Goal: Information Seeking & Learning: Learn about a topic

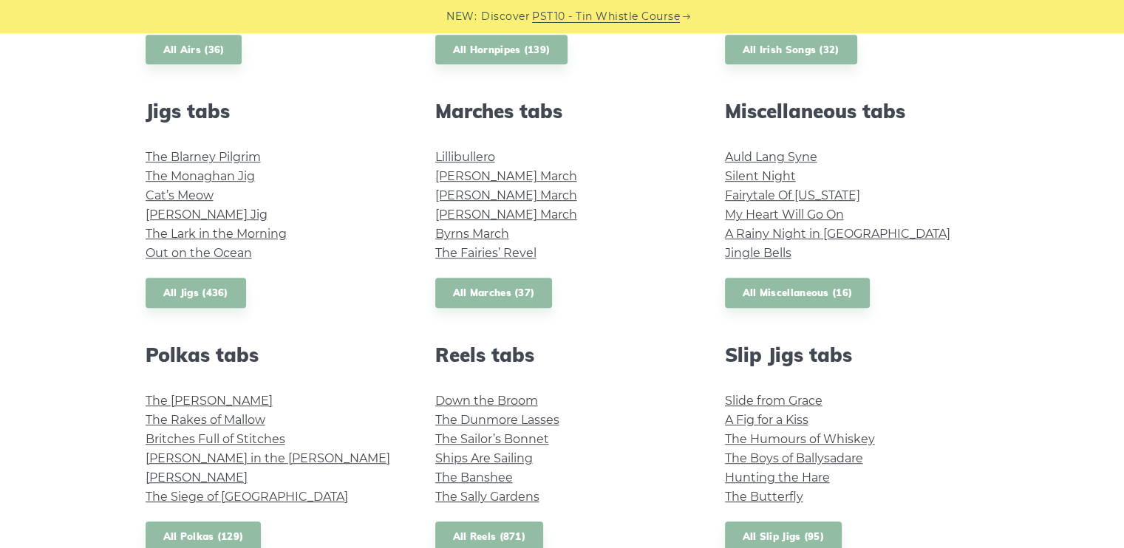
scroll to position [813, 0]
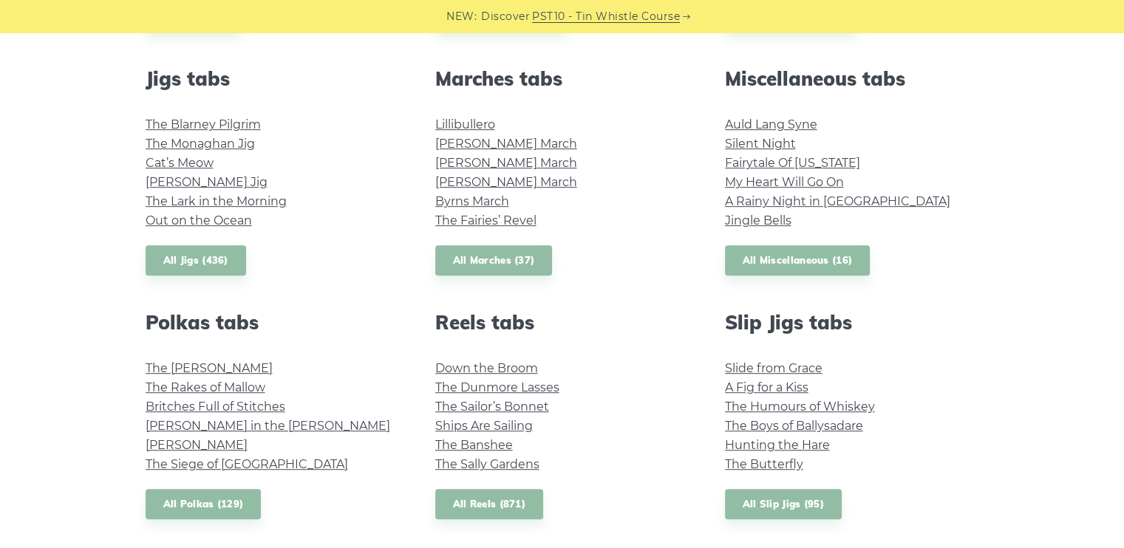
click at [813, 174] on li "My Heart Will Go On" at bounding box center [852, 182] width 254 height 19
click at [813, 175] on link "My Heart Will Go On" at bounding box center [784, 182] width 119 height 14
click at [194, 366] on link "The Kerry Polka" at bounding box center [209, 368] width 127 height 14
click at [240, 457] on link "The Siege of Ennis" at bounding box center [247, 464] width 202 height 14
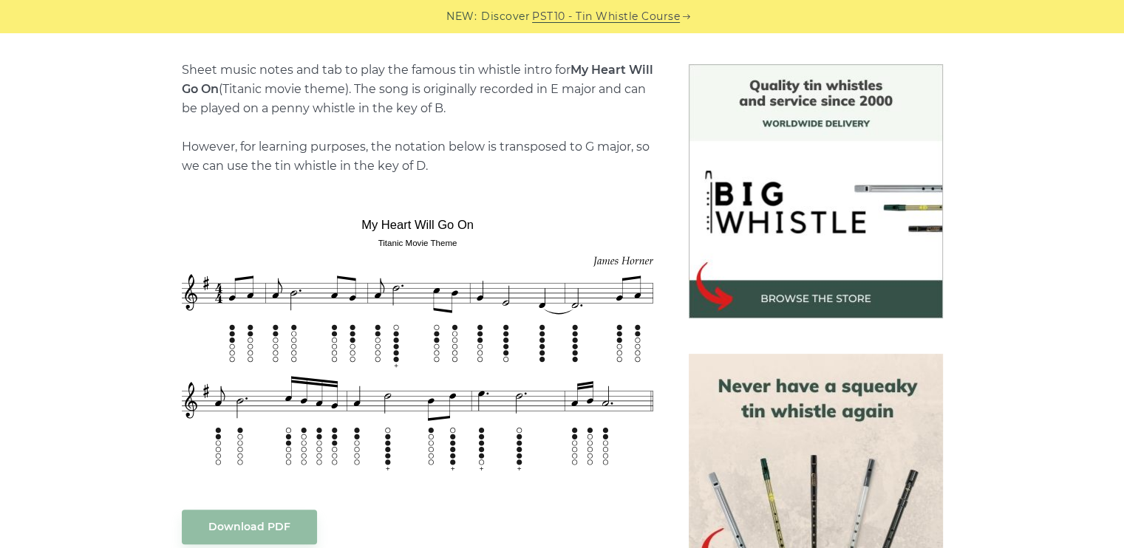
scroll to position [369, 0]
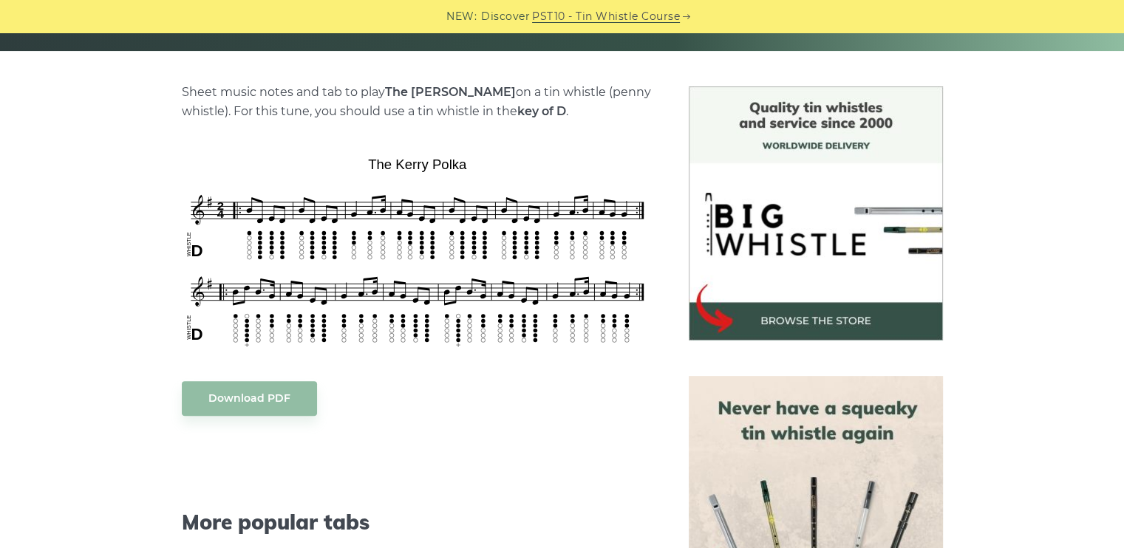
scroll to position [346, 0]
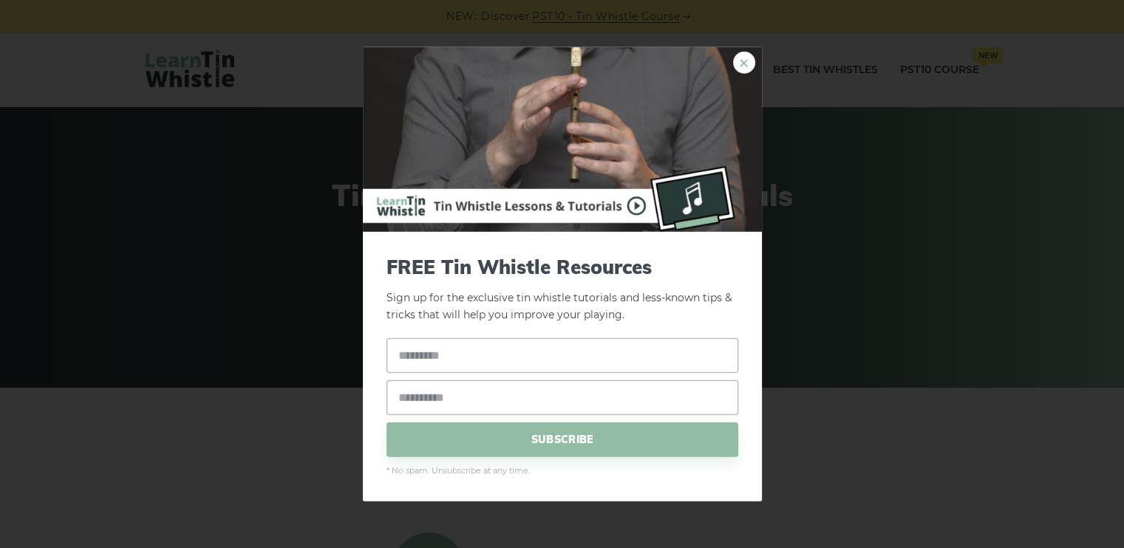
click at [753, 60] on link "×" at bounding box center [744, 63] width 22 height 22
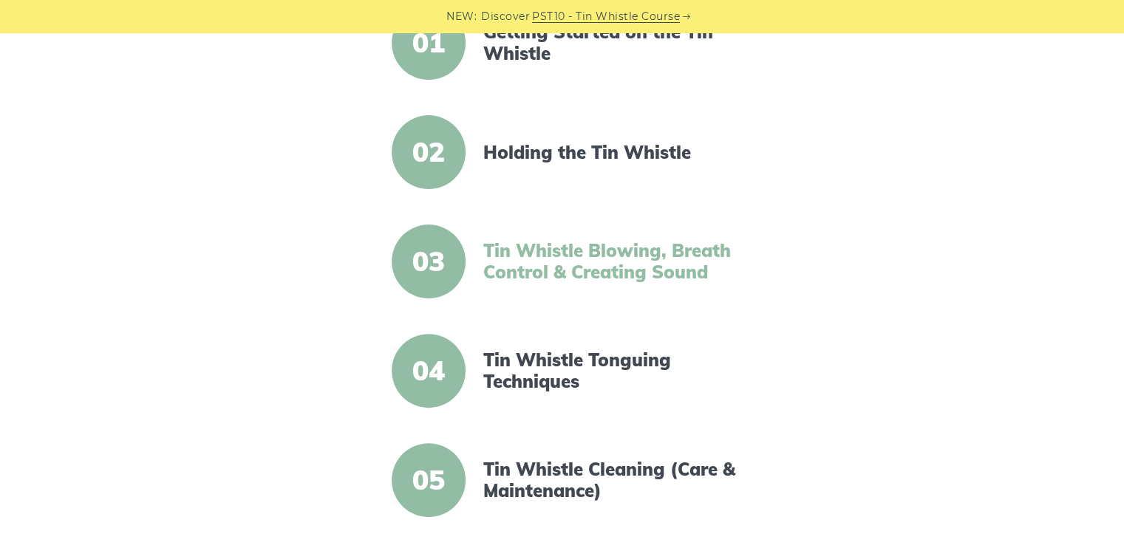
scroll to position [443, 0]
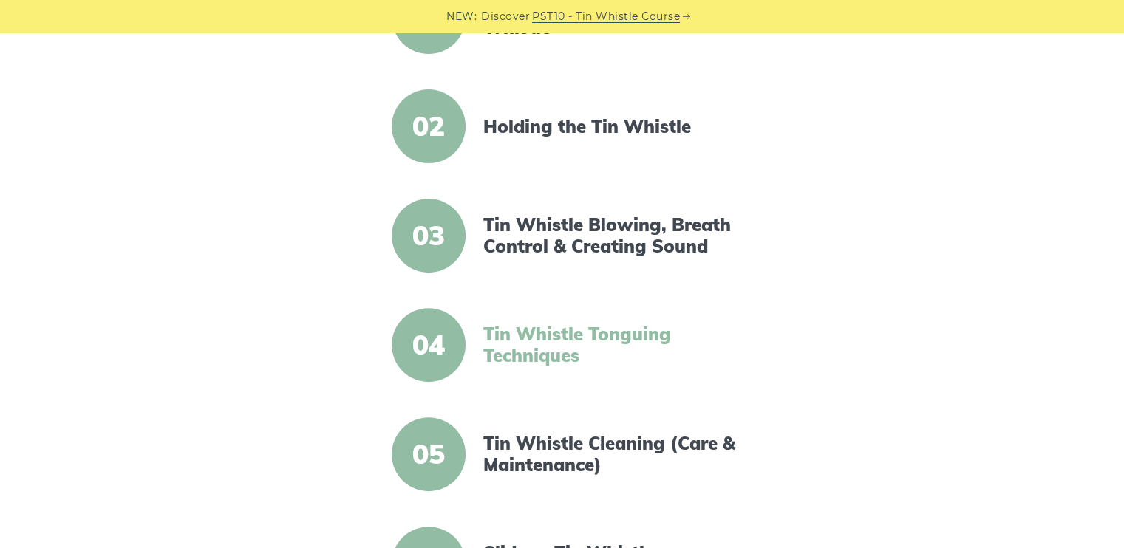
click at [619, 338] on link "Tin Whistle Tonguing Techniques" at bounding box center [610, 345] width 254 height 43
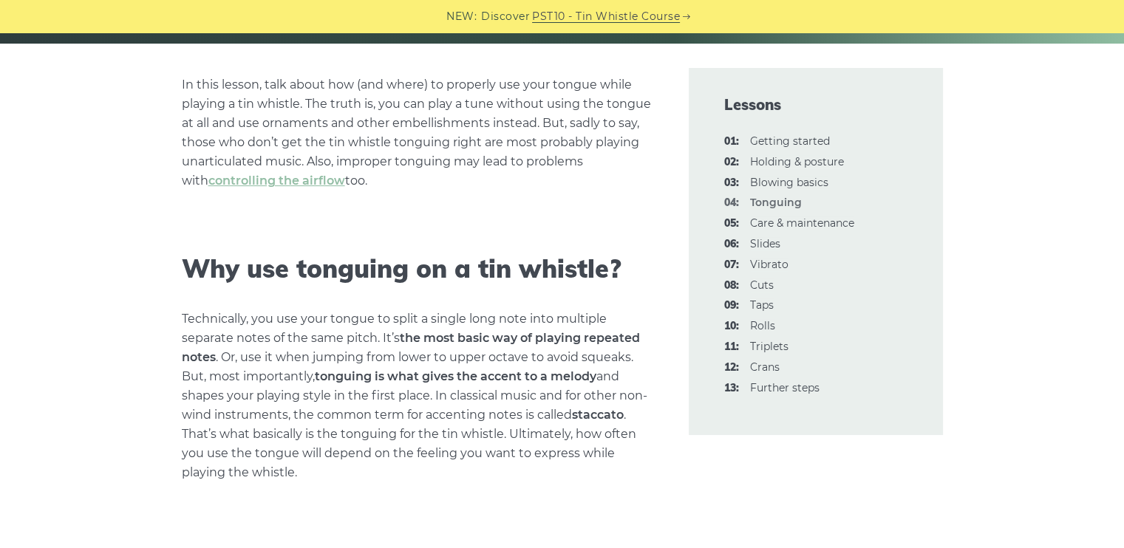
scroll to position [369, 0]
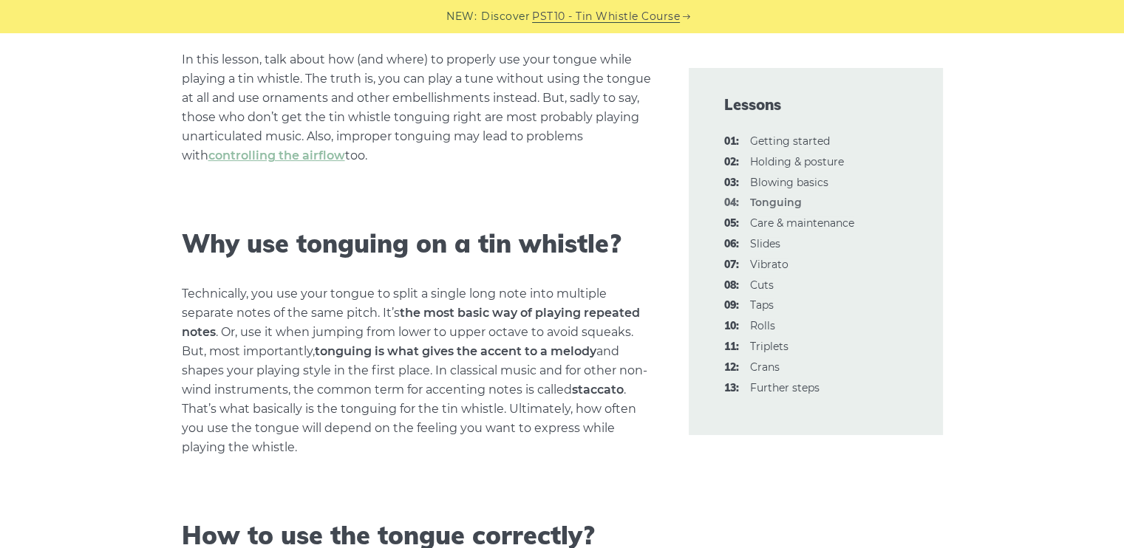
click at [788, 191] on li "03: Blowing basics" at bounding box center [815, 183] width 183 height 18
click at [789, 186] on link "03: Blowing basics" at bounding box center [789, 182] width 78 height 13
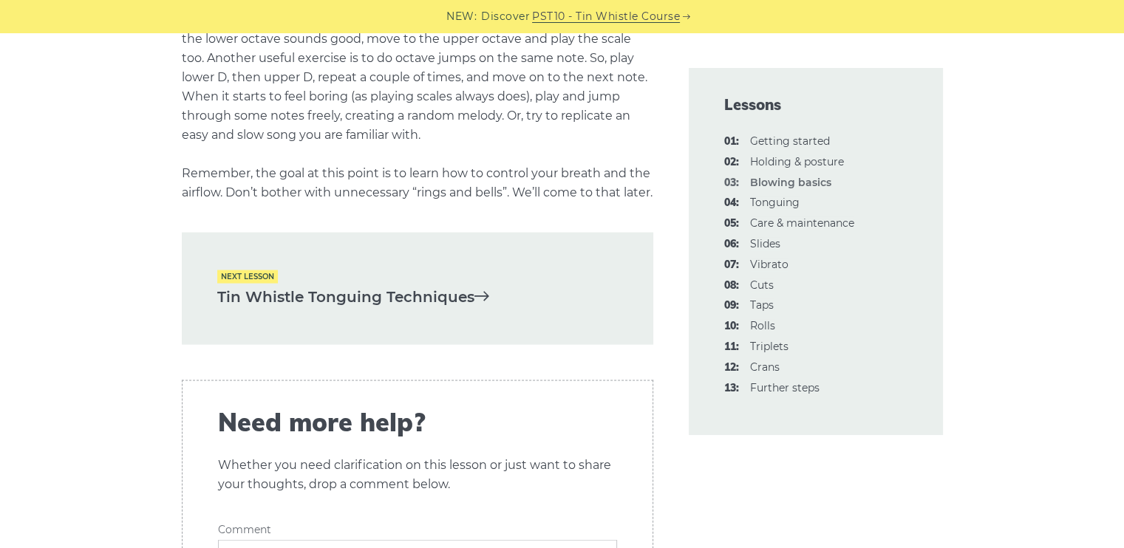
scroll to position [3029, 0]
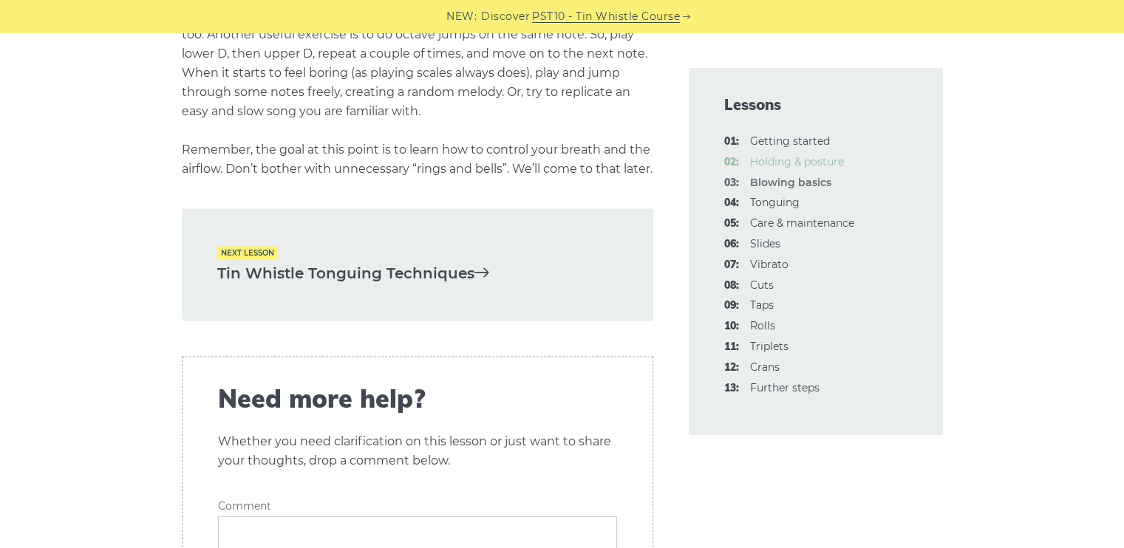
click at [776, 166] on link "02: Holding & posture" at bounding box center [797, 161] width 94 height 13
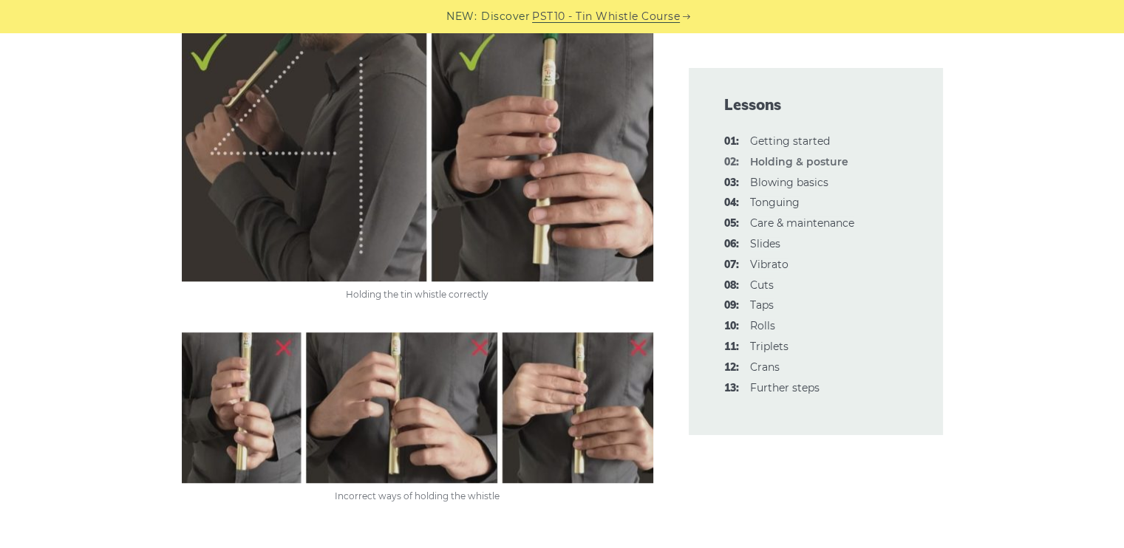
scroll to position [960, 0]
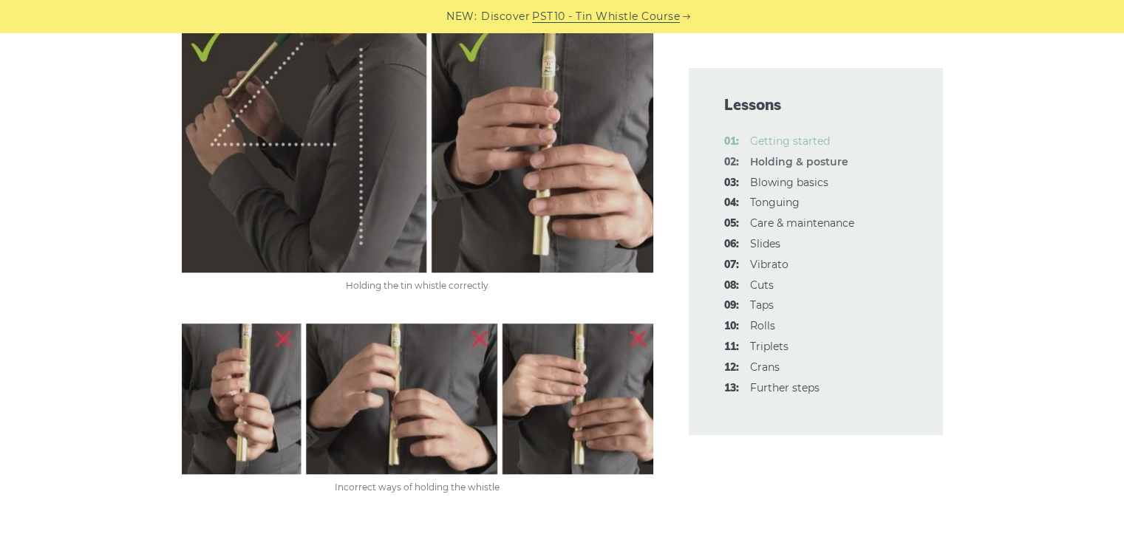
click at [792, 139] on link "01: Getting started" at bounding box center [790, 140] width 80 height 13
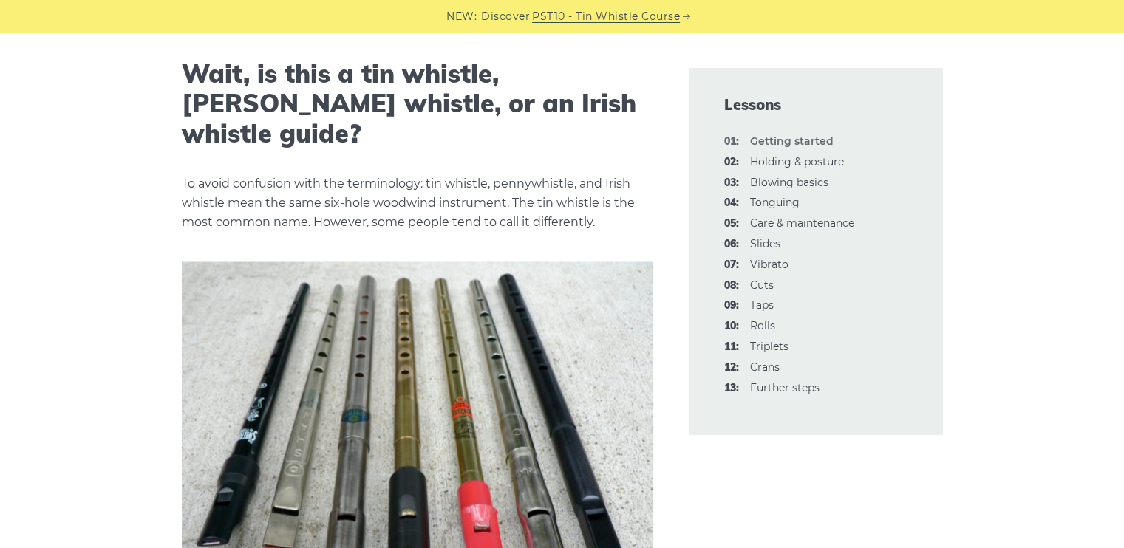
scroll to position [2482, 0]
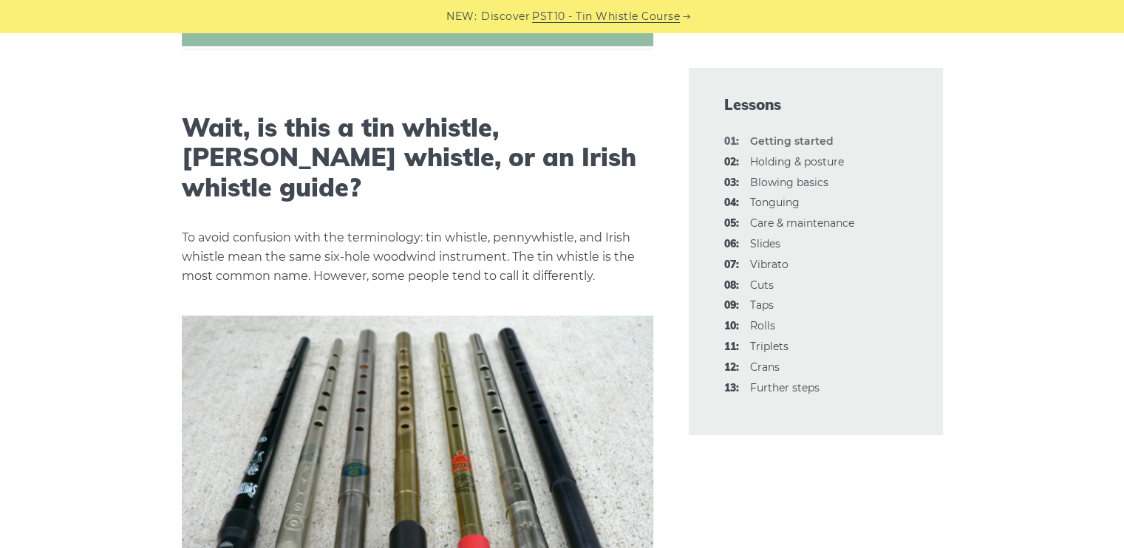
click at [774, 321] on li "10: Rolls" at bounding box center [815, 327] width 183 height 18
click at [767, 321] on link "10: Rolls" at bounding box center [762, 325] width 25 height 13
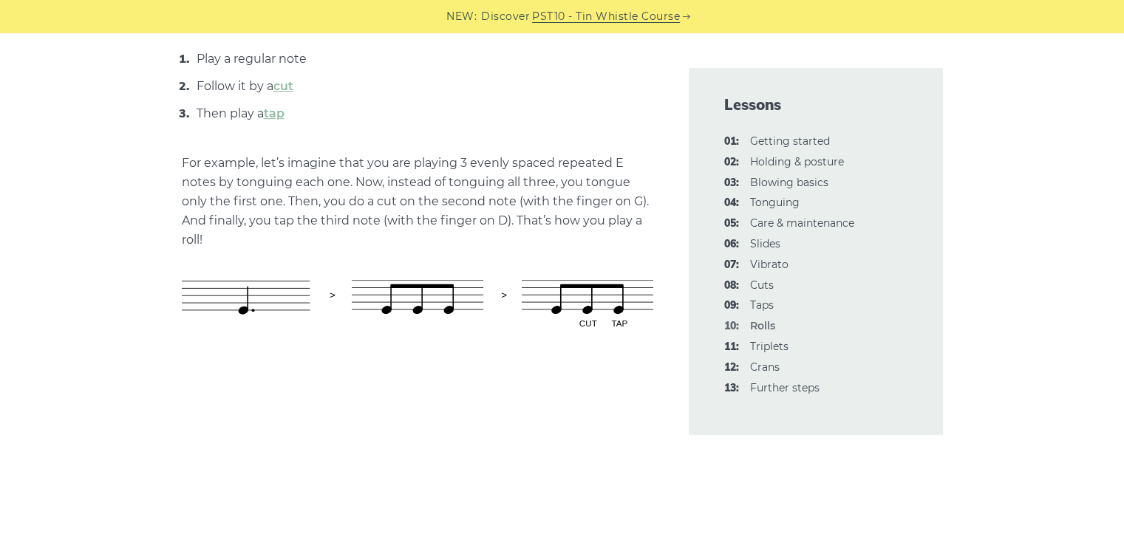
scroll to position [739, 0]
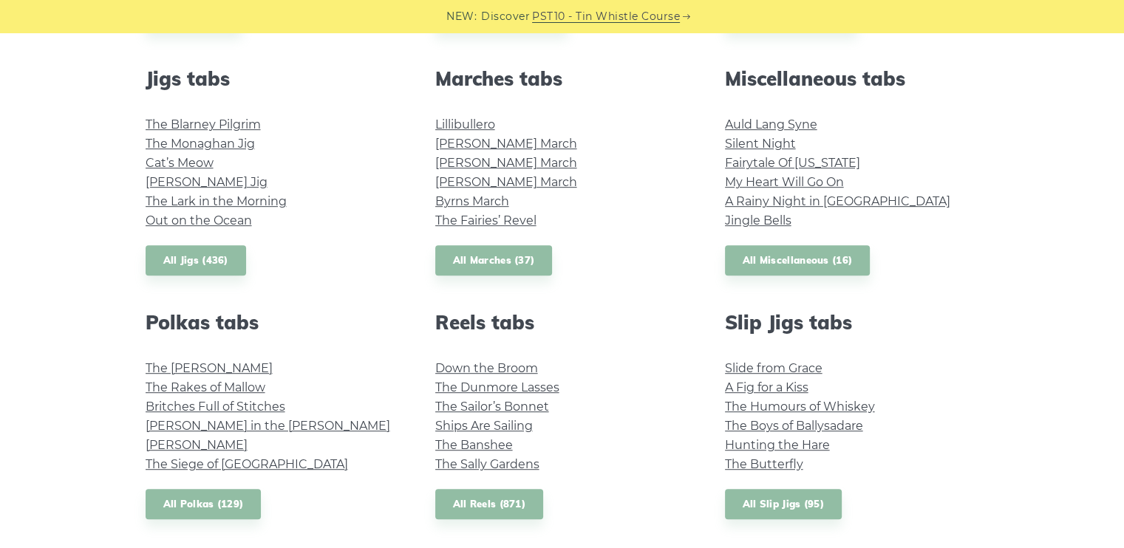
scroll to position [813, 0]
